Goal: Transaction & Acquisition: Book appointment/travel/reservation

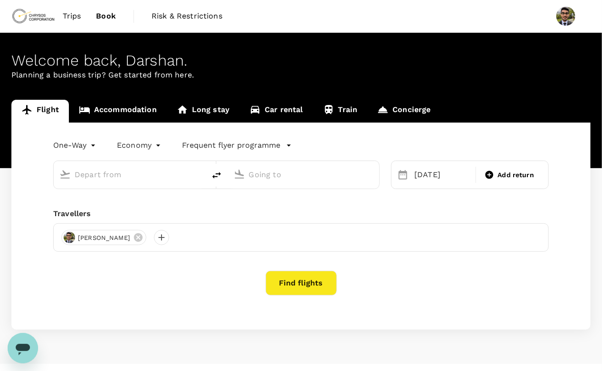
type input "Charlotte, [GEOGRAPHIC_DATA] (any)"
type input "Prince [PERSON_NAME], [GEOGRAPHIC_DATA] (any)"
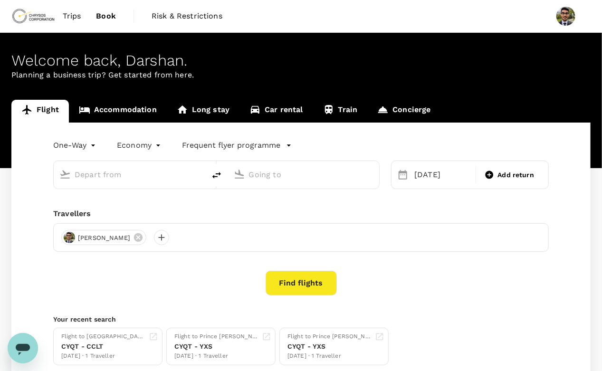
type input "Charlotte, [GEOGRAPHIC_DATA] (any)"
type input "Prince [PERSON_NAME], [GEOGRAPHIC_DATA] (any)"
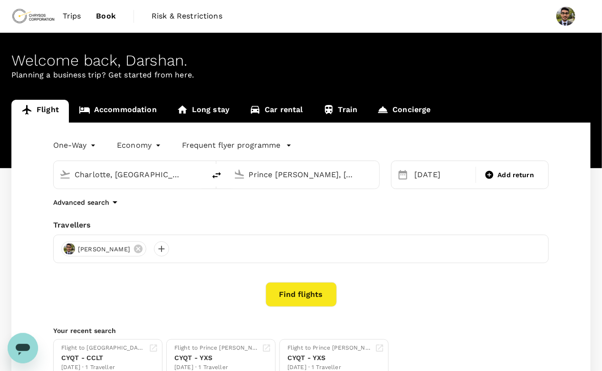
click at [116, 184] on div "Charlotte, [GEOGRAPHIC_DATA] (any)" at bounding box center [129, 175] width 151 height 28
click at [123, 178] on input "Charlotte, [GEOGRAPHIC_DATA] (any)" at bounding box center [130, 174] width 111 height 15
type input "Charlotte, [GEOGRAPHIC_DATA] (any)"
click at [142, 251] on icon at bounding box center [138, 249] width 9 height 9
click at [70, 250] on div at bounding box center [68, 248] width 15 height 15
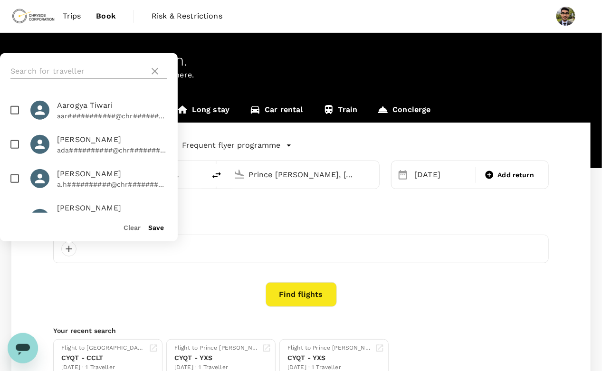
click at [60, 73] on input "text" at bounding box center [77, 71] width 135 height 15
type input "[PERSON_NAME]"
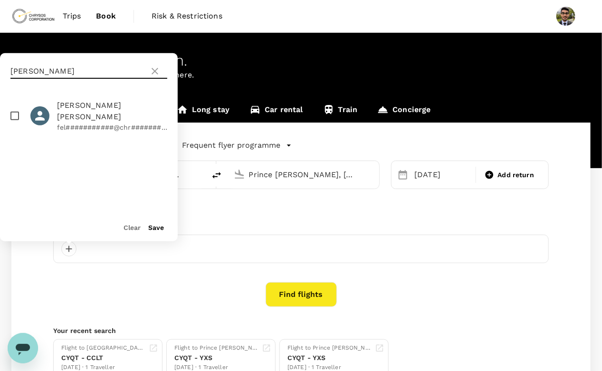
click at [16, 111] on input "checkbox" at bounding box center [15, 116] width 20 height 20
checkbox input "true"
click at [154, 230] on button "Save" at bounding box center [156, 228] width 16 height 8
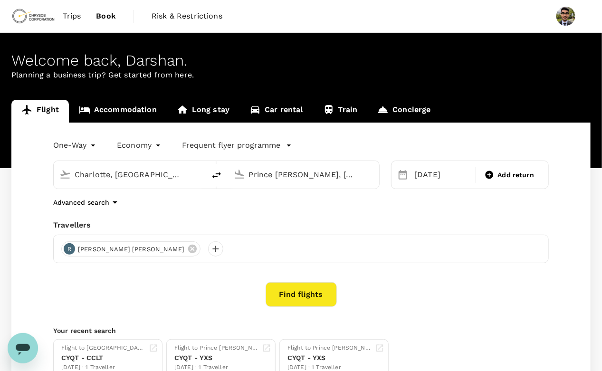
click at [142, 170] on input "Charlotte, [GEOGRAPHIC_DATA] (any)" at bounding box center [130, 174] width 111 height 15
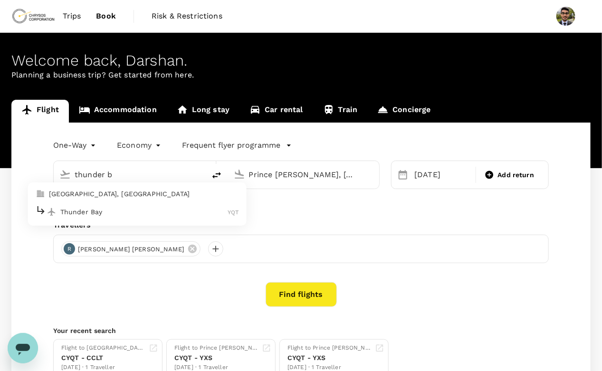
click at [101, 211] on p "Thunder Bay" at bounding box center [144, 211] width 168 height 9
type input "Thunder Bay (YQT)"
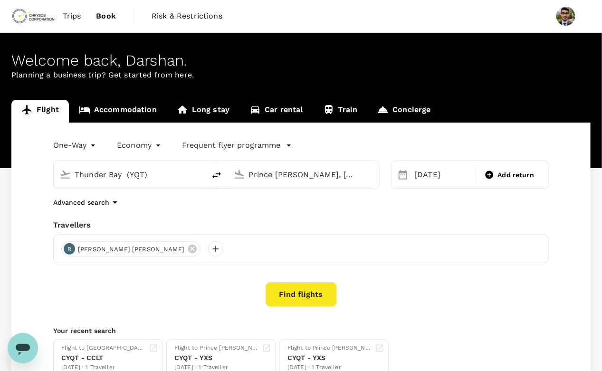
click at [295, 174] on input "Prince [PERSON_NAME], [GEOGRAPHIC_DATA] (any)" at bounding box center [304, 174] width 111 height 15
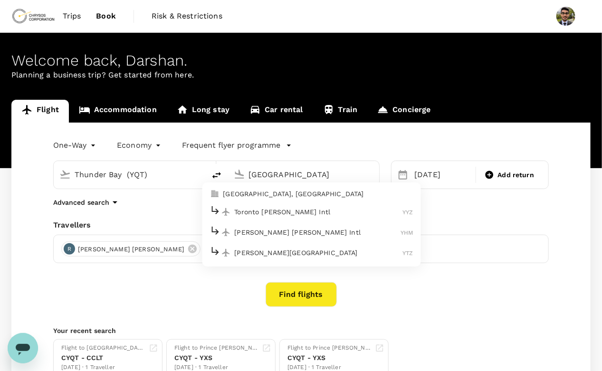
click at [283, 205] on div "Toronto [PERSON_NAME] Intl YYZ" at bounding box center [310, 212] width 203 height 15
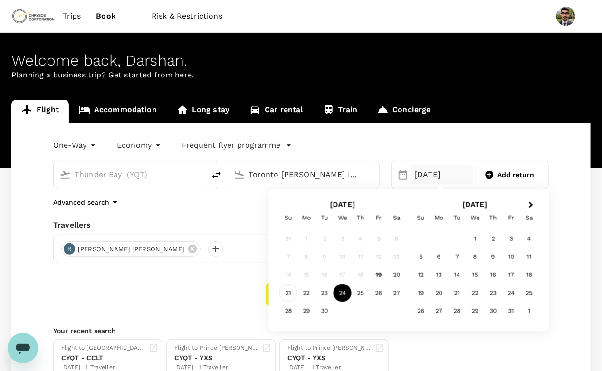
type input "Toronto [PERSON_NAME] Intl (YYZ)"
click at [289, 292] on div "21" at bounding box center [288, 293] width 18 height 18
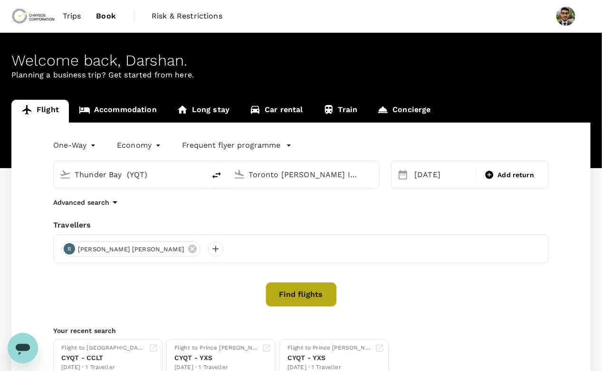
click at [328, 291] on button "Find flights" at bounding box center [300, 294] width 71 height 25
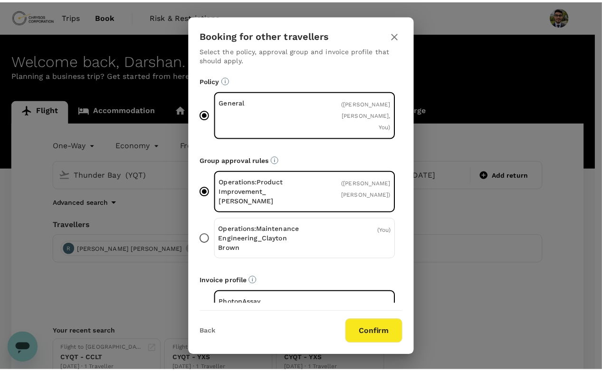
scroll to position [21, 0]
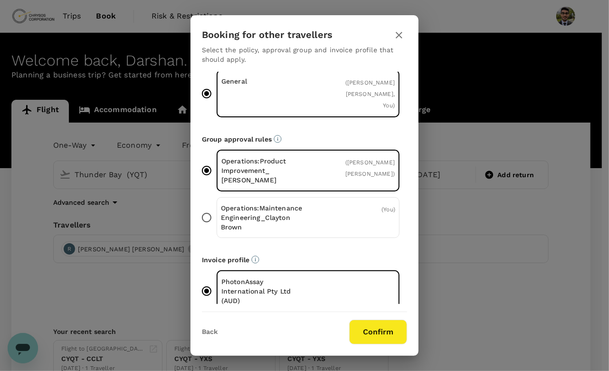
click at [213, 208] on input "Operations:Maintenance [PERSON_NAME] ( You )" at bounding box center [207, 218] width 20 height 20
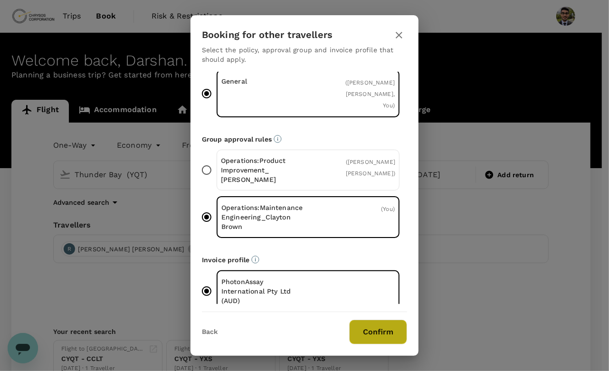
click at [379, 330] on button "Confirm" at bounding box center [378, 332] width 58 height 25
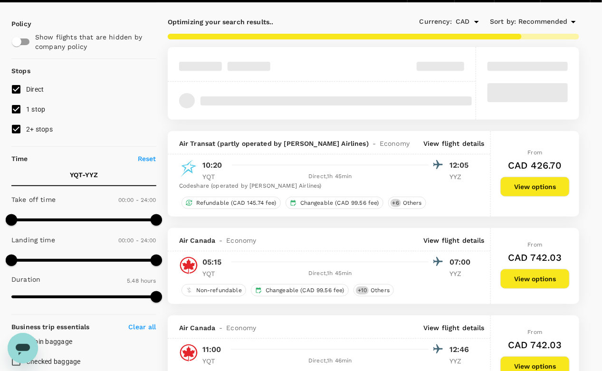
scroll to position [64, 0]
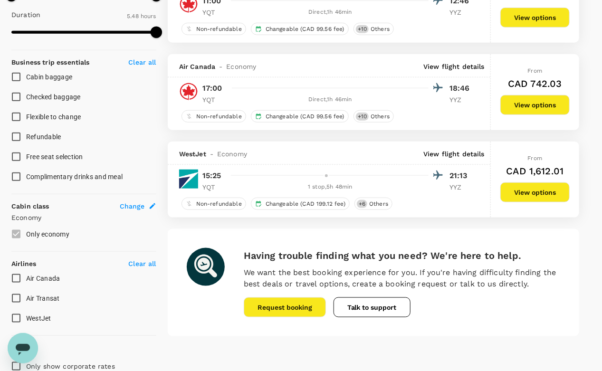
type input "388"
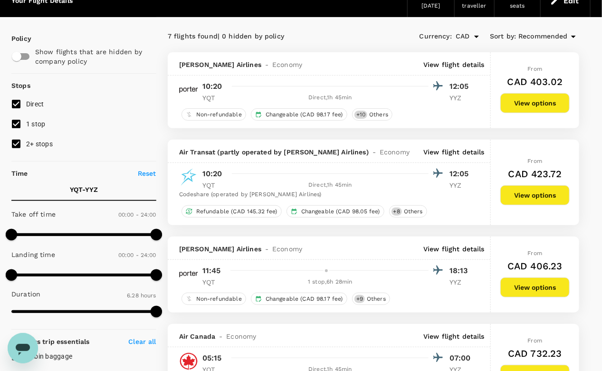
scroll to position [89, 0]
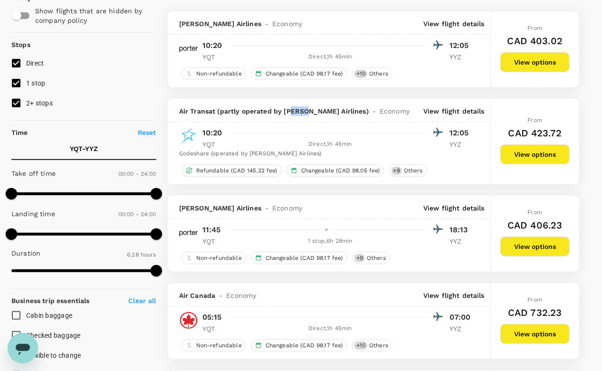
drag, startPoint x: 289, startPoint y: 108, endPoint x: 304, endPoint y: 109, distance: 14.8
click at [304, 109] on span "Air Transat (partly operated by [PERSON_NAME] Airlines)" at bounding box center [273, 110] width 189 height 9
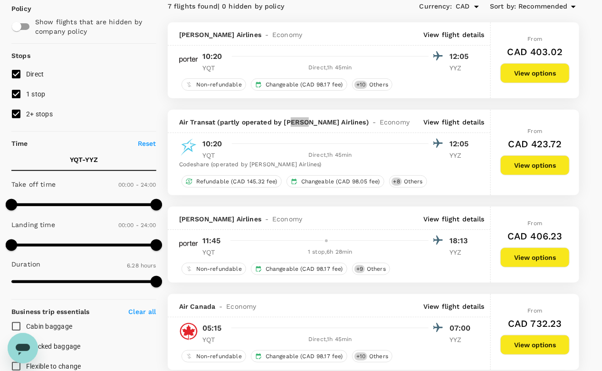
scroll to position [0, 0]
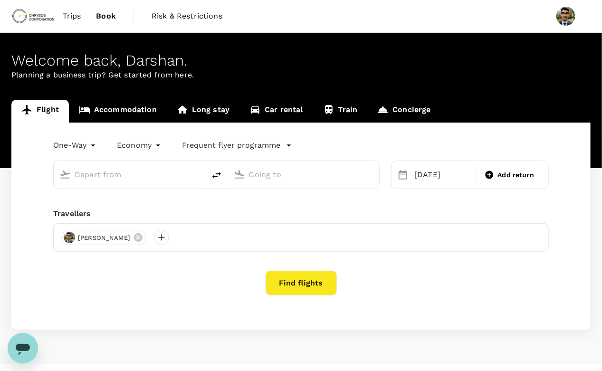
type input "Thunder Bay (YQT)"
type input "Toronto [PERSON_NAME] Intl (YYZ)"
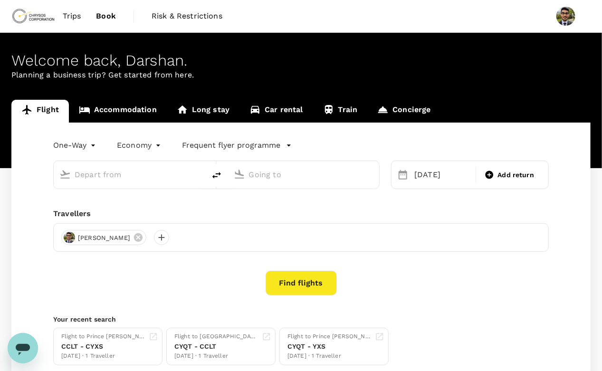
type input "Thunder Bay (YQT)"
type input "Toronto [PERSON_NAME] Intl (YYZ)"
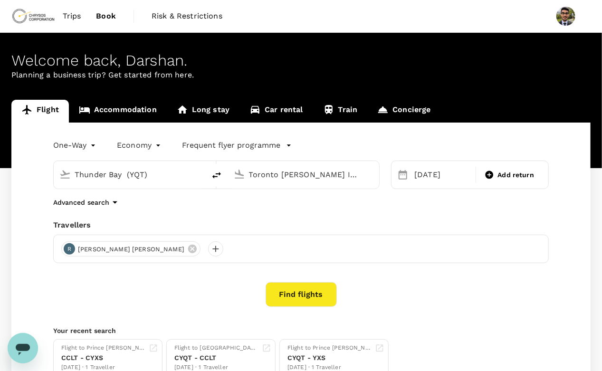
click at [272, 295] on button "Find flights" at bounding box center [300, 294] width 71 height 25
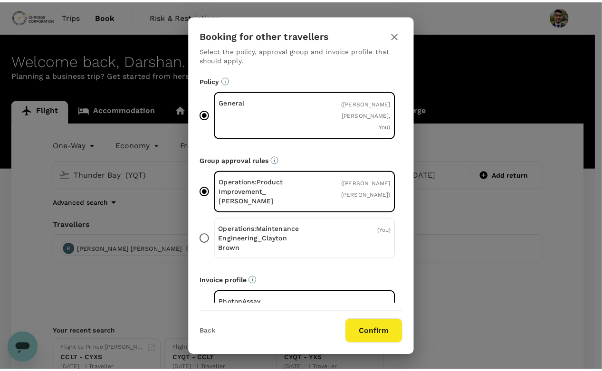
scroll to position [21, 0]
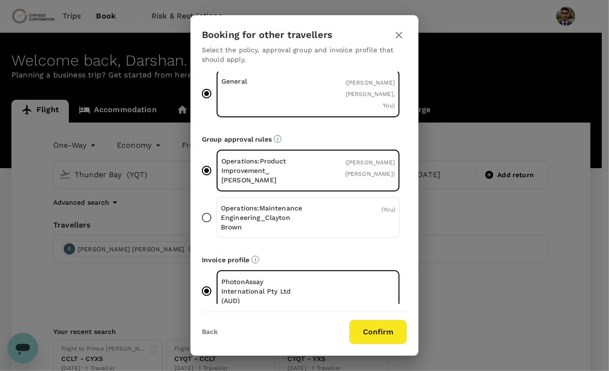
click at [310, 204] on div "Operations:Maintenance [PERSON_NAME] ( You )" at bounding box center [308, 217] width 183 height 41
click at [217, 208] on input "Operations:Maintenance [PERSON_NAME] ( You )" at bounding box center [207, 218] width 20 height 20
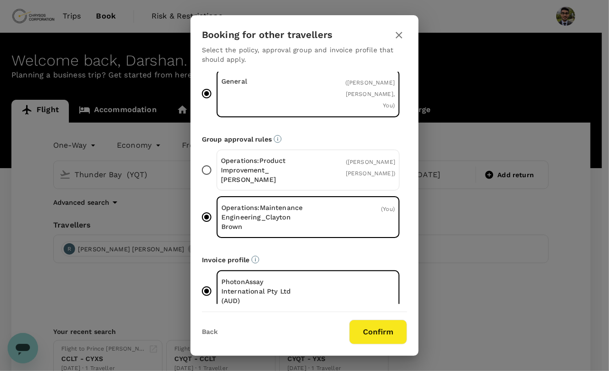
click at [286, 156] on p "Operations:Product Improvement_ [PERSON_NAME]" at bounding box center [264, 170] width 87 height 28
click at [217, 160] on input "Operations:Product Improvement_ Kris Hennessy ( Lizardo Felix Revoredo )" at bounding box center [207, 170] width 20 height 20
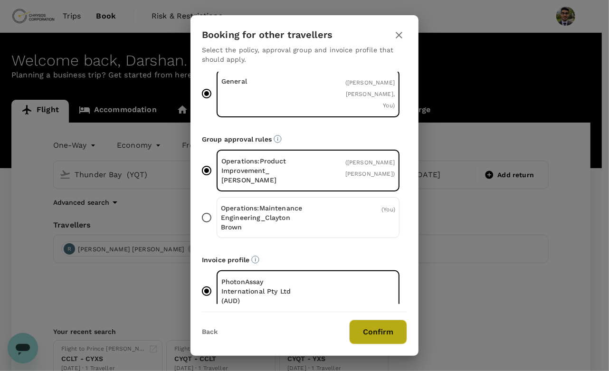
click at [374, 336] on button "Confirm" at bounding box center [378, 332] width 58 height 25
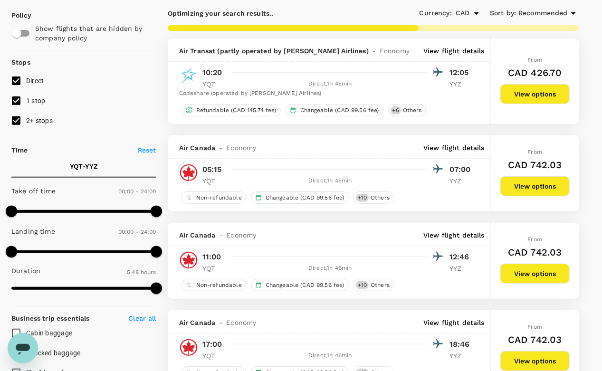
scroll to position [62, 0]
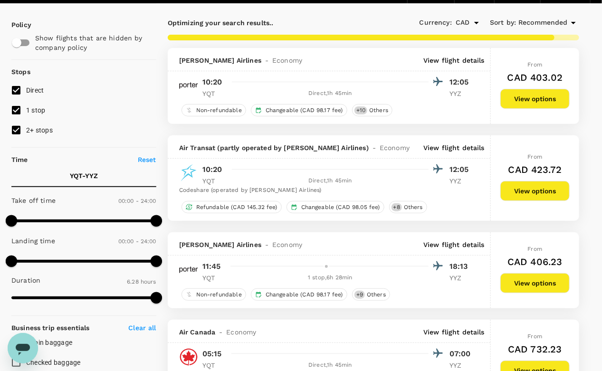
type input "388"
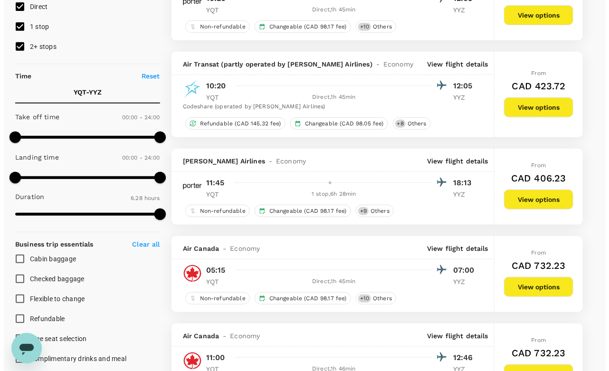
scroll to position [145, 0]
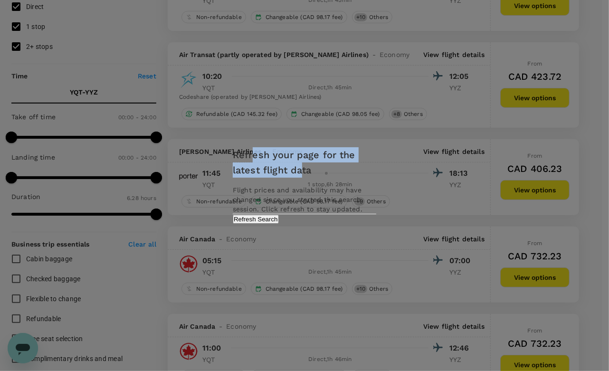
drag, startPoint x: 304, startPoint y: 169, endPoint x: 321, endPoint y: -35, distance: 204.5
click at [321, 0] on html "Trips Book Risk & Restrictions Your Flight Details YQT - YYZ 21 Sep 2025 1 trav…" at bounding box center [304, 307] width 609 height 904
